Goal: Task Accomplishment & Management: Manage account settings

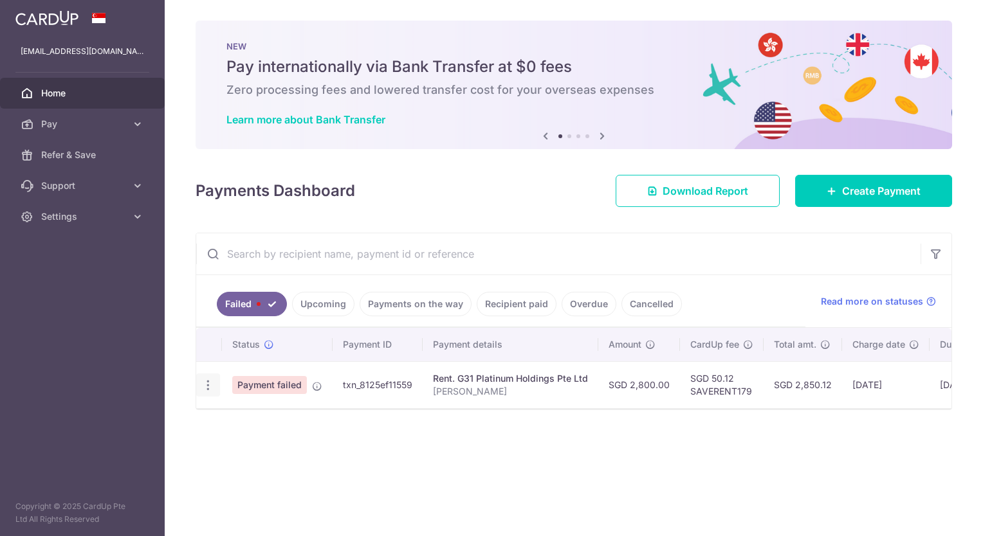
click at [204, 384] on icon "button" at bounding box center [208, 386] width 14 height 14
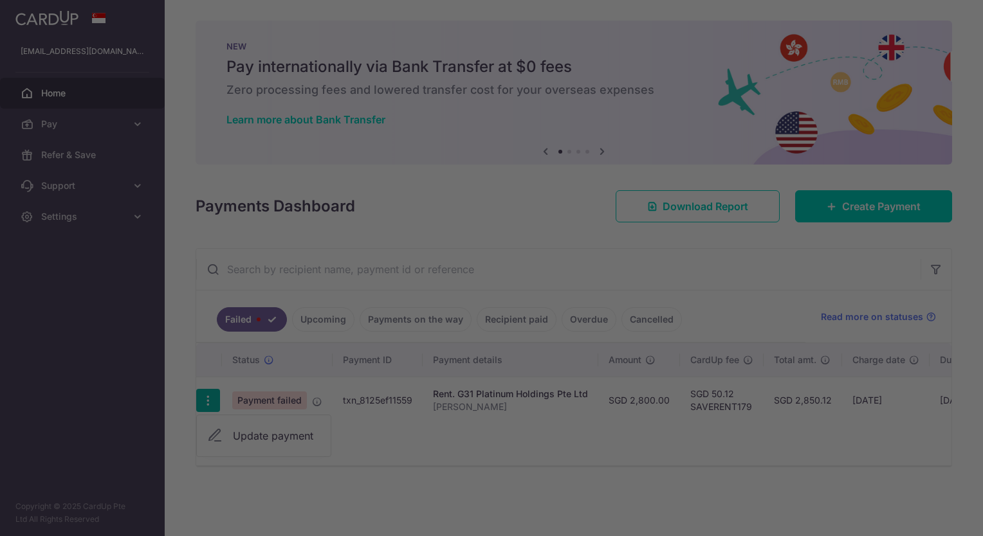
click at [249, 429] on div at bounding box center [496, 270] width 992 height 541
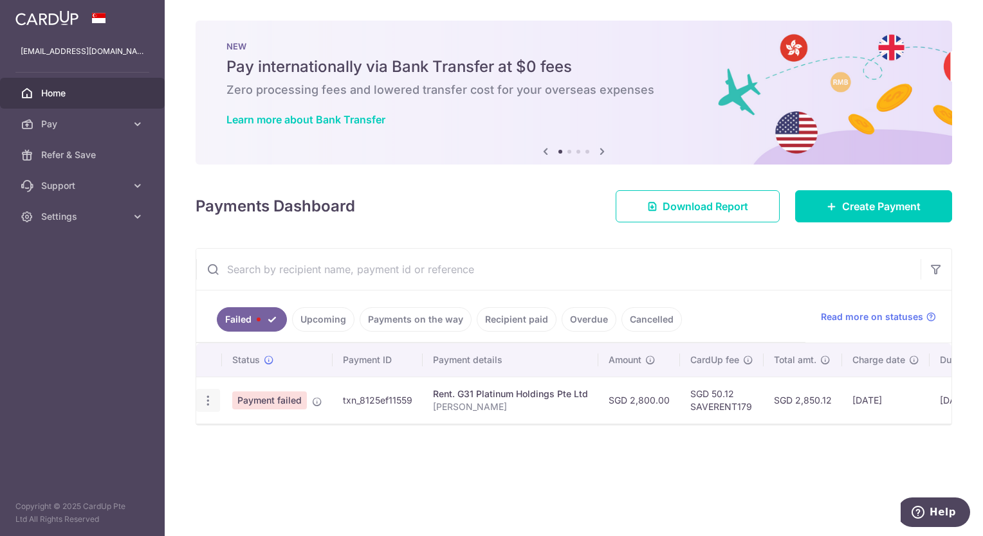
click at [206, 404] on icon "button" at bounding box center [208, 401] width 14 height 14
click at [257, 433] on span "Update payment" at bounding box center [276, 435] width 87 height 15
radio input "true"
type input "2,800.00"
type input "[PERSON_NAME]"
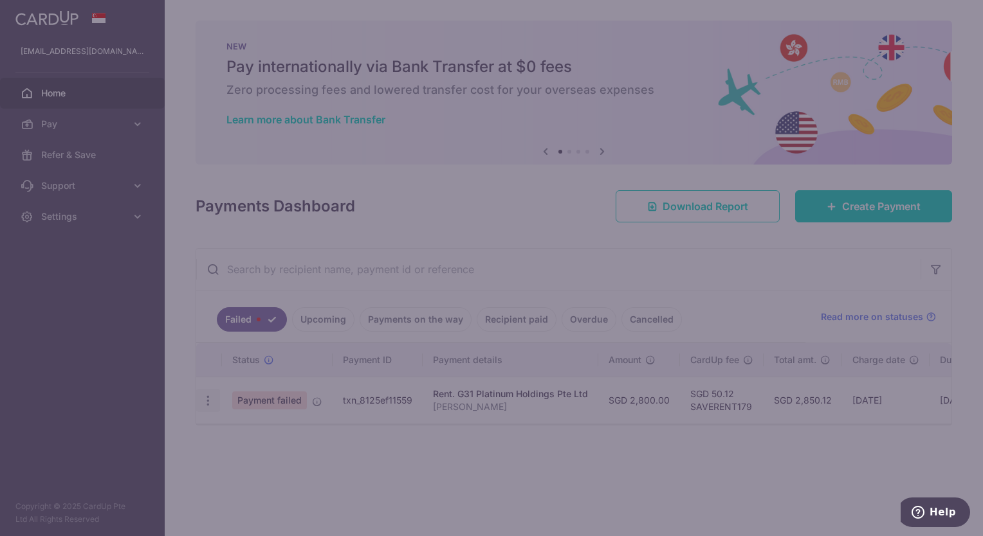
type input "SAVERENT179"
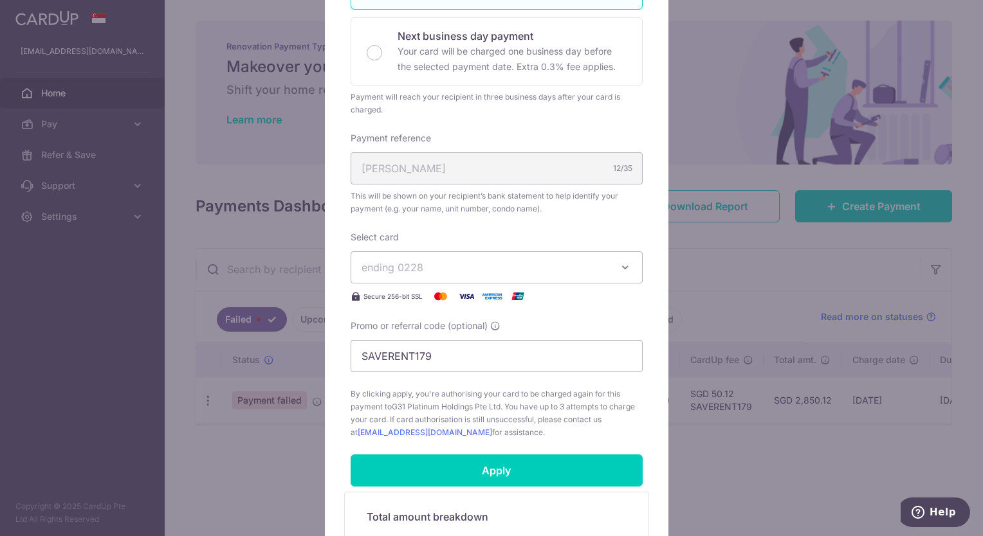
scroll to position [503, 0]
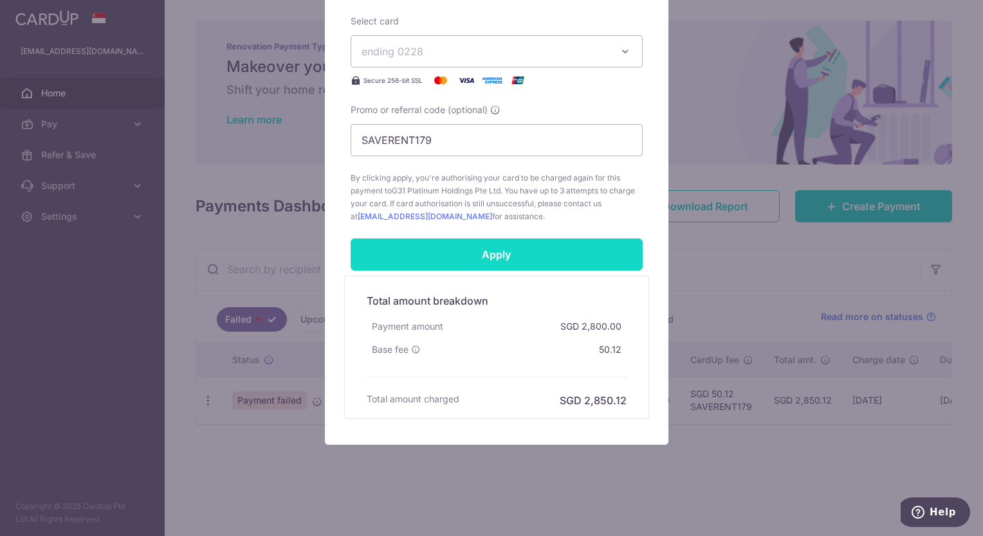
click at [532, 249] on input "Apply" at bounding box center [496, 255] width 292 height 32
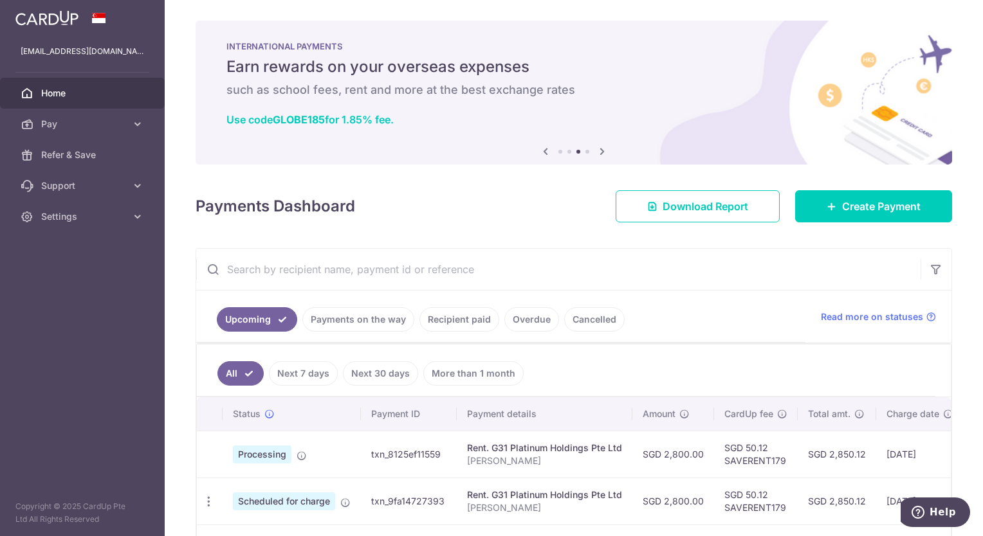
click at [489, 210] on div "Payments Dashboard Download Report Create Payment" at bounding box center [573, 203] width 756 height 37
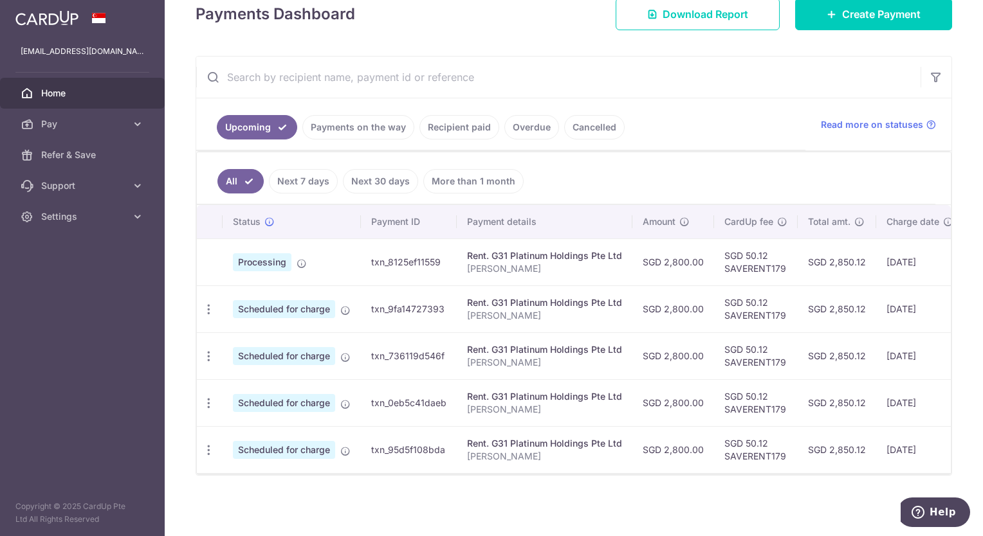
scroll to position [0, 181]
